Goal: Navigation & Orientation: Find specific page/section

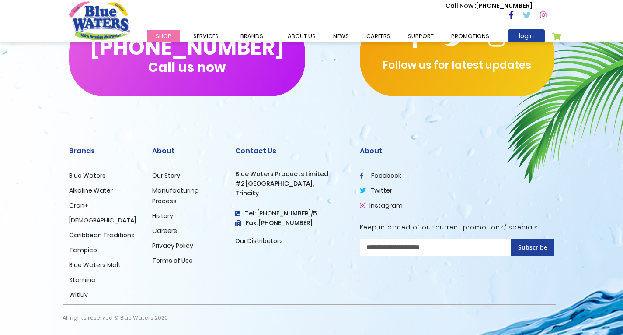
scroll to position [1491, 0]
click at [166, 232] on link "Careers" at bounding box center [164, 230] width 25 height 9
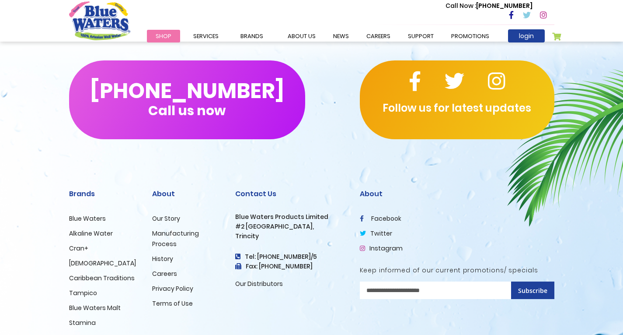
scroll to position [877, 0]
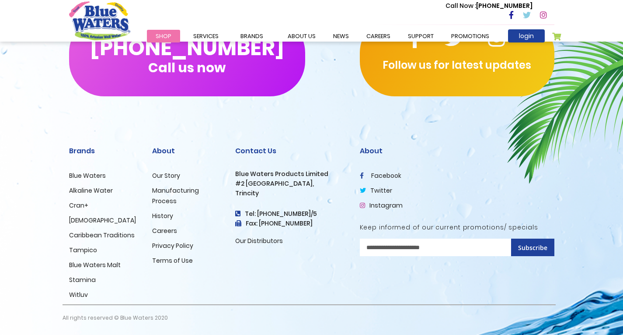
click at [161, 178] on link "Our Story" at bounding box center [166, 175] width 28 height 9
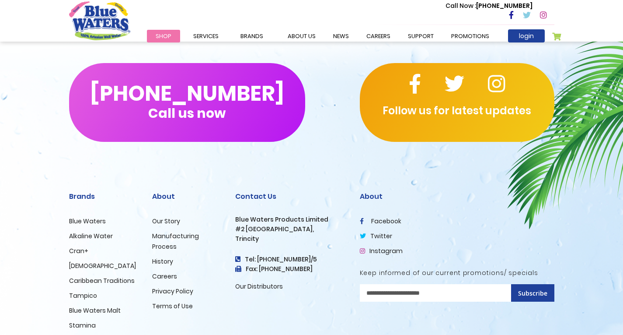
scroll to position [2134, 0]
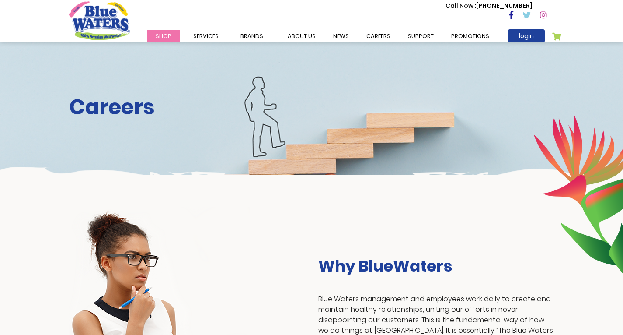
scroll to position [877, 0]
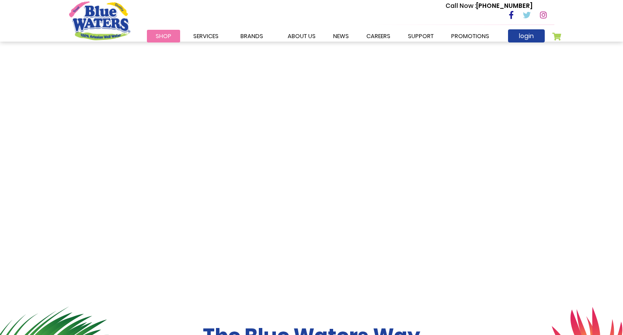
scroll to position [1491, 0]
